Goal: Task Accomplishment & Management: Use online tool/utility

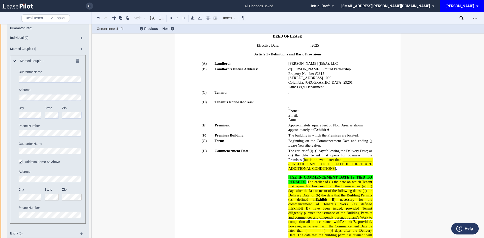
scroll to position [50, 0]
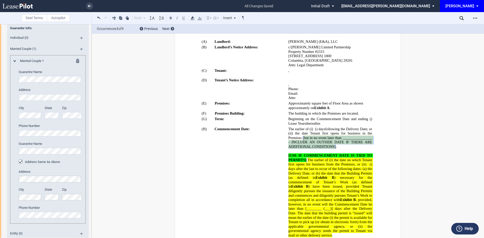
drag, startPoint x: 314, startPoint y: 138, endPoint x: 360, endPoint y: 147, distance: 47.2
click at [360, 147] on span "following the Delivery Date; or (ii) the date Tenant first opens for business i…" at bounding box center [330, 138] width 85 height 22
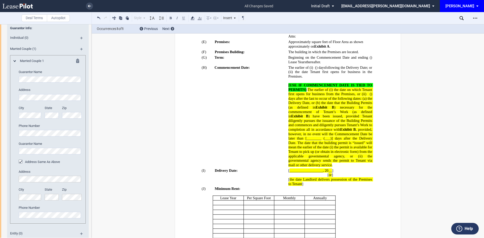
scroll to position [126, 0]
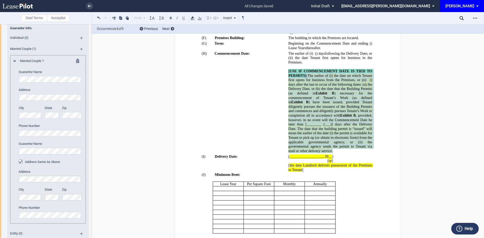
drag, startPoint x: 300, startPoint y: 156, endPoint x: 288, endPoint y: 70, distance: 86.8
click at [288, 70] on p "[USE IF COMMENCEMENT DATE IS TIED TO PERMITS] : The earlier of (i) the date on …" at bounding box center [330, 111] width 84 height 84
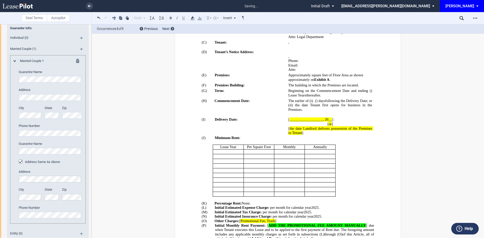
scroll to position [76, 0]
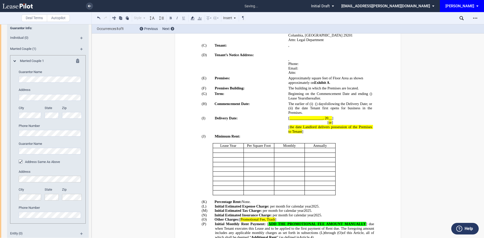
drag, startPoint x: 288, startPoint y: 127, endPoint x: 285, endPoint y: 118, distance: 9.1
click at [285, 118] on td "!!SET_LEVEL_1!! !!ARTICLE_LEVEL_2!! (I) Delivery Date:" at bounding box center [245, 124] width 87 height 19
drag, startPoint x: 287, startPoint y: 118, endPoint x: 335, endPoint y: 122, distance: 47.6
click at [335, 122] on tr "!!SET_LEVEL_1!! !!ARTICLE_LEVEL_2!! (I) Delivery Date: [ __________________, 20…" at bounding box center [288, 124] width 172 height 19
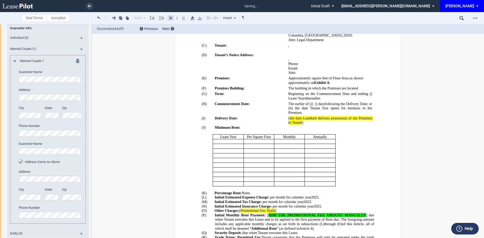
click at [289, 118] on span "[" at bounding box center [288, 118] width 1 height 4
click at [290, 118] on span "the date Landlord delivers possession of the Premises to Tenant" at bounding box center [330, 120] width 85 height 9
click at [305, 122] on p "The date Landlord delivers possession of the Premises to Tenant ]" at bounding box center [330, 120] width 84 height 9
drag, startPoint x: 304, startPoint y: 123, endPoint x: 287, endPoint y: 118, distance: 17.4
click at [287, 118] on tr "!!SET_LEVEL_1!! !!ARTICLE_LEVEL_2!! (I) Delivery Date: The date Landlord delive…" at bounding box center [288, 120] width 172 height 10
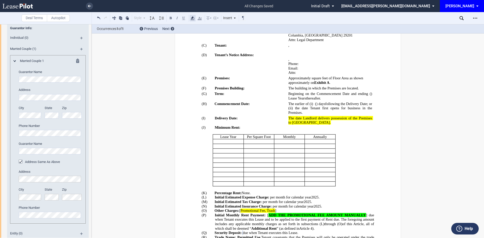
click at [193, 21] on icon at bounding box center [193, 18] width 6 height 6
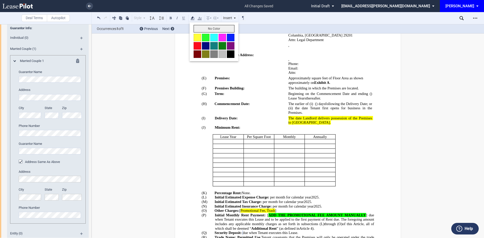
click at [206, 27] on button "No Color" at bounding box center [214, 29] width 41 height 8
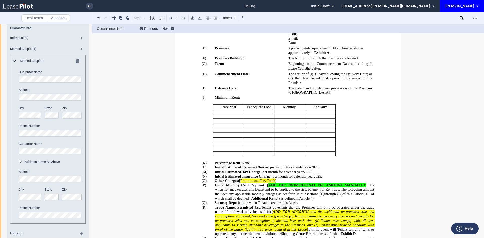
scroll to position [151, 0]
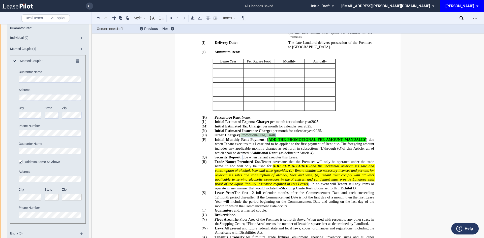
drag, startPoint x: 279, startPoint y: 135, endPoint x: 241, endPoint y: 136, distance: 38.3
click at [241, 136] on p "(O) Other Charges: [ Promotional Fee, Trash ]" at bounding box center [294, 135] width 159 height 5
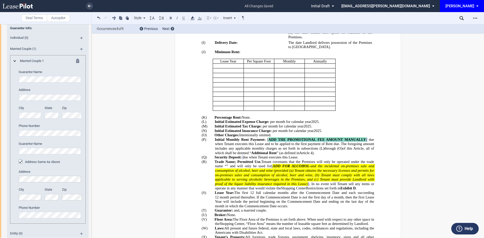
drag, startPoint x: 236, startPoint y: 143, endPoint x: 291, endPoint y: 141, distance: 54.2
click at [291, 141] on p "(P) Initial Monthly Rent Payment: ﻿ ﻿ ﻿ ﻿ ﻿ ﻿ ﻿ ﻿ [ ADD THE PROMOTIONAL FEE AMO…" at bounding box center [294, 146] width 159 height 18
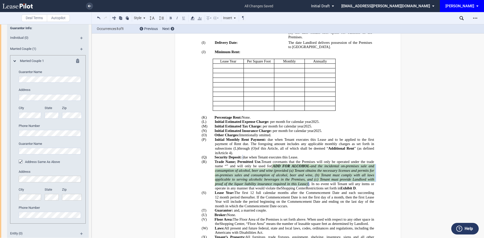
drag, startPoint x: 363, startPoint y: 165, endPoint x: 232, endPoint y: 190, distance: 133.5
click at [232, 190] on span "[ ADD FOR ALCOHOL - and the incidental on-premises sale and consumption of alco…" at bounding box center [295, 177] width 160 height 26
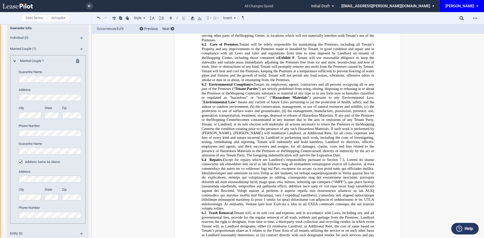
scroll to position [1059, 0]
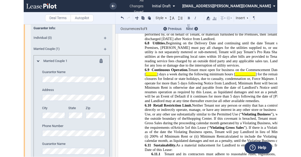
scroll to position [1159, 0]
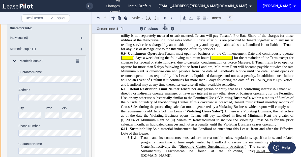
click at [279, 96] on span "”), within a radius of 5" at bounding box center [264, 98] width 34 height 4
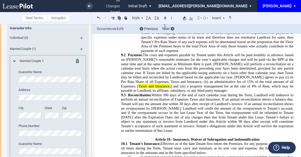
scroll to position [1739, 0]
click at [170, 84] on span "Taxes and Insurance," at bounding box center [154, 86] width 32 height 4
click at [183, 84] on span "] and (iii)" at bounding box center [175, 86] width 15 height 4
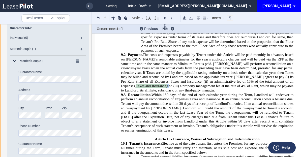
drag, startPoint x: 287, startPoint y: 63, endPoint x: 255, endPoint y: 64, distance: 32.0
click at [255, 64] on span "Payment. The costs and expenses payable by Tenant under this Article will be pa…" at bounding box center [207, 73] width 173 height 40
click at [186, 20] on icon at bounding box center [184, 18] width 6 height 6
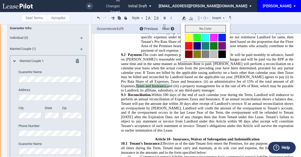
click at [195, 28] on button "No Color" at bounding box center [205, 29] width 41 height 8
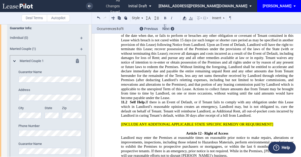
scroll to position [2319, 0]
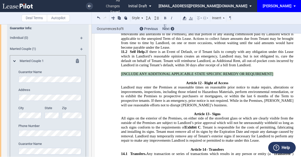
drag, startPoint x: 275, startPoint y: 56, endPoint x: 117, endPoint y: 54, distance: 158.3
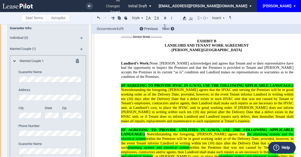
scroll to position [3528, 0]
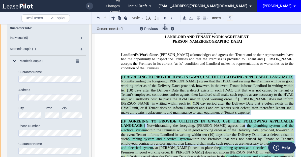
drag, startPoint x: 168, startPoint y: 134, endPoint x: 117, endPoint y: 45, distance: 102.6
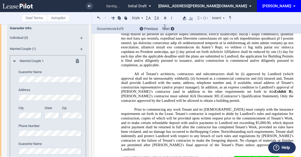
scroll to position [3907, 0]
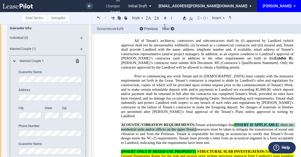
drag, startPoint x: 201, startPoint y: 88, endPoint x: 238, endPoint y: 84, distance: 37.7
click at [238, 123] on span "ACOUSTIC/VIBRATION REQUIREMENTS: Tenant acknowledges that [ INSERT IF APPLICABL…" at bounding box center [207, 134] width 173 height 22
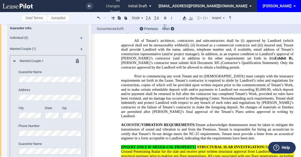
drag, startPoint x: 129, startPoint y: 125, endPoint x: 115, endPoint y: 105, distance: 24.2
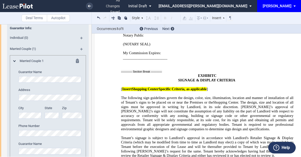
scroll to position [4889, 0]
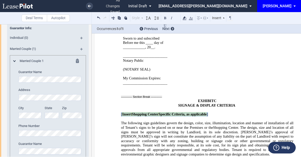
drag, startPoint x: 213, startPoint y: 66, endPoint x: 116, endPoint y: 67, distance: 96.8
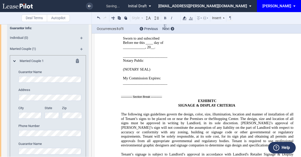
drag, startPoint x: 272, startPoint y: 132, endPoint x: 249, endPoint y: 131, distance: 22.7
click at [185, 20] on use at bounding box center [185, 18] width 4 height 4
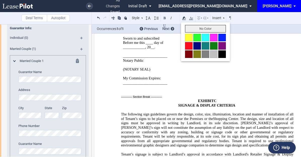
click at [197, 30] on button "No Color" at bounding box center [205, 29] width 41 height 8
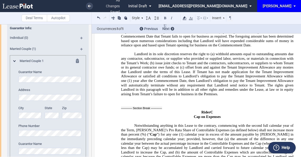
scroll to position [6542, 0]
